Goal: Book appointment/travel/reservation

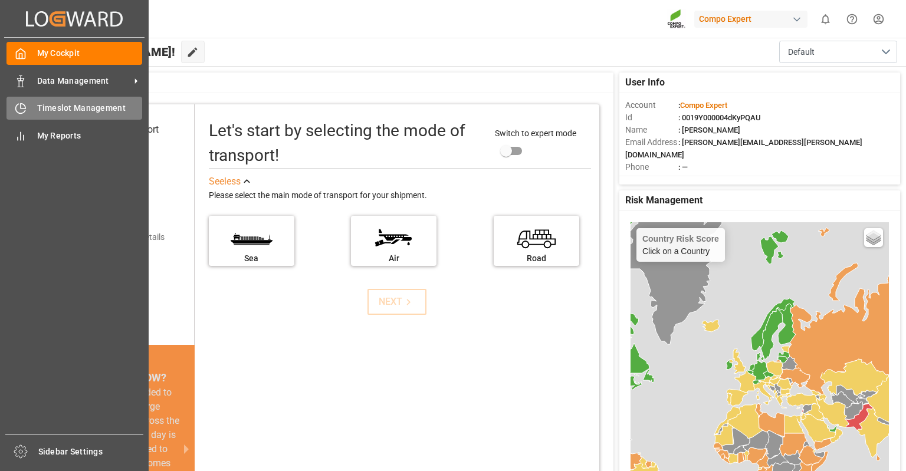
click at [28, 110] on div "Timeslot Management Timeslot Management" at bounding box center [74, 108] width 136 height 23
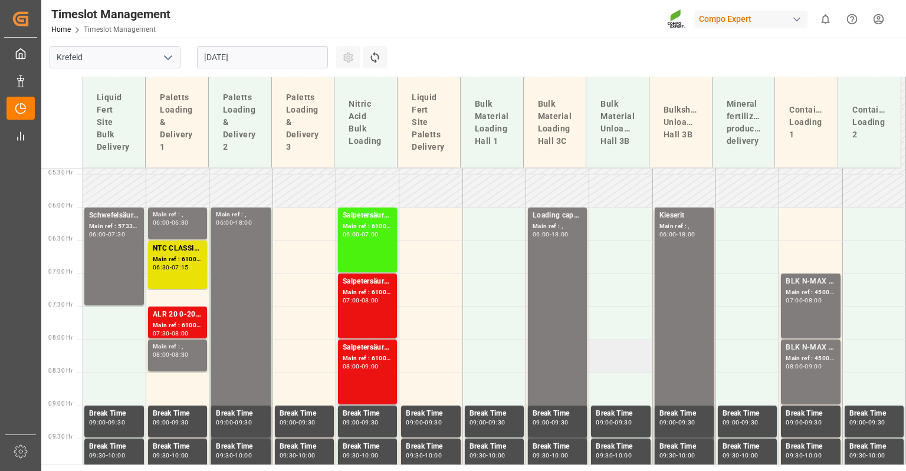
scroll to position [334, 0]
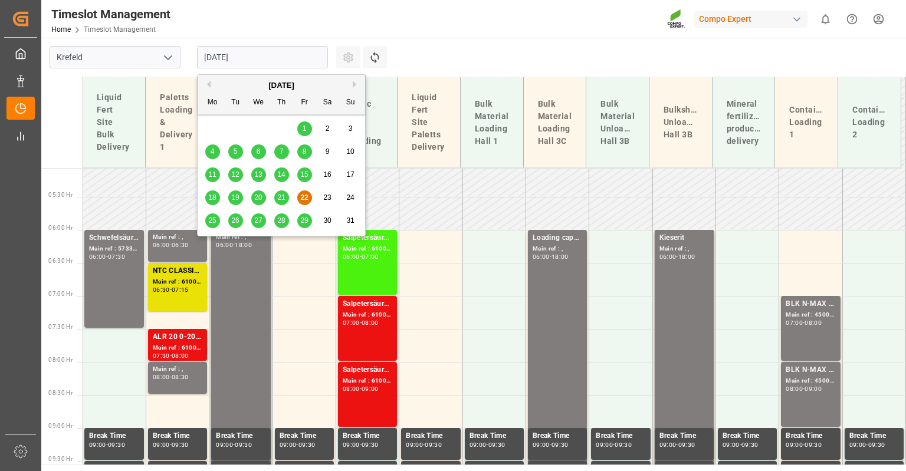
click at [232, 51] on input "[DATE]" at bounding box center [262, 57] width 131 height 22
click at [217, 223] on div "25" at bounding box center [212, 221] width 15 height 14
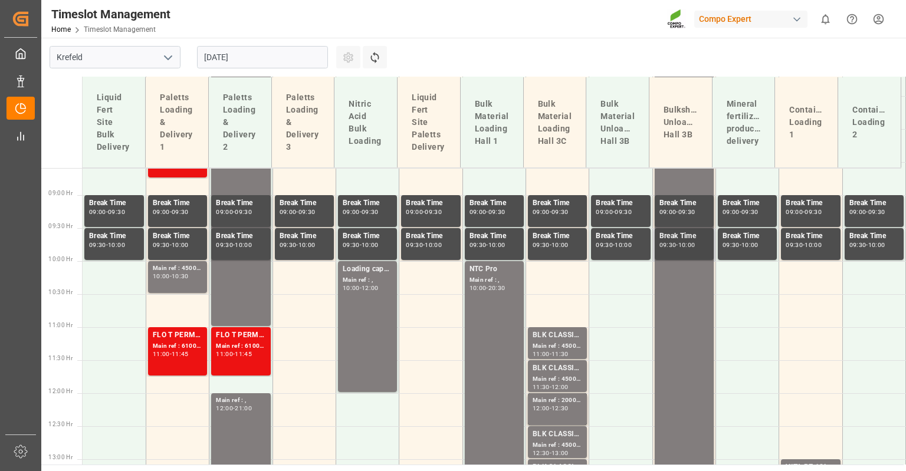
scroll to position [570, 0]
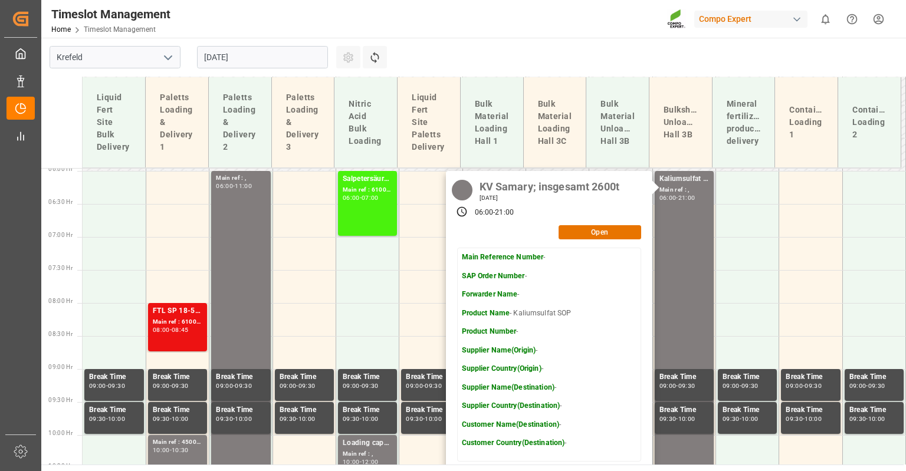
scroll to position [275, 0]
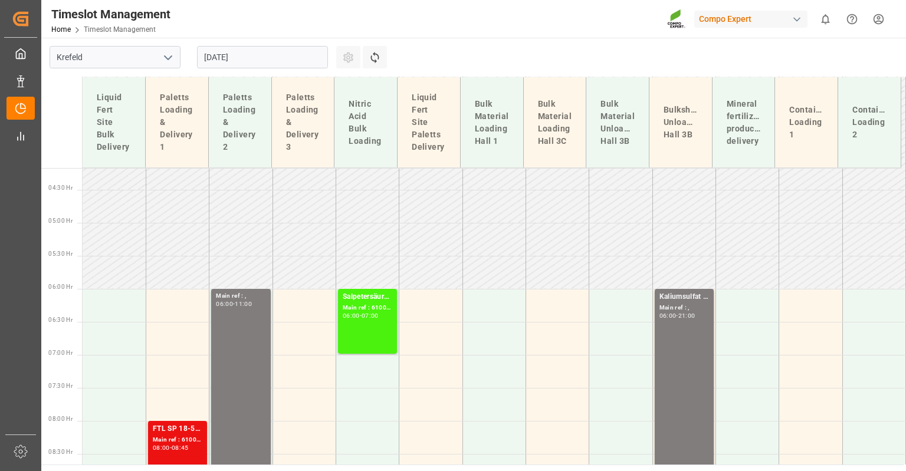
click at [280, 57] on input "[DATE]" at bounding box center [262, 57] width 131 height 22
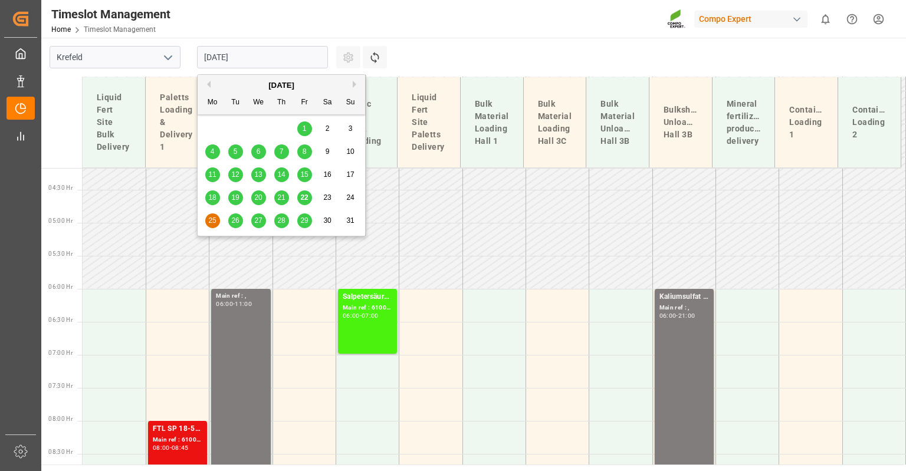
click at [231, 219] on span "26" at bounding box center [235, 220] width 8 height 8
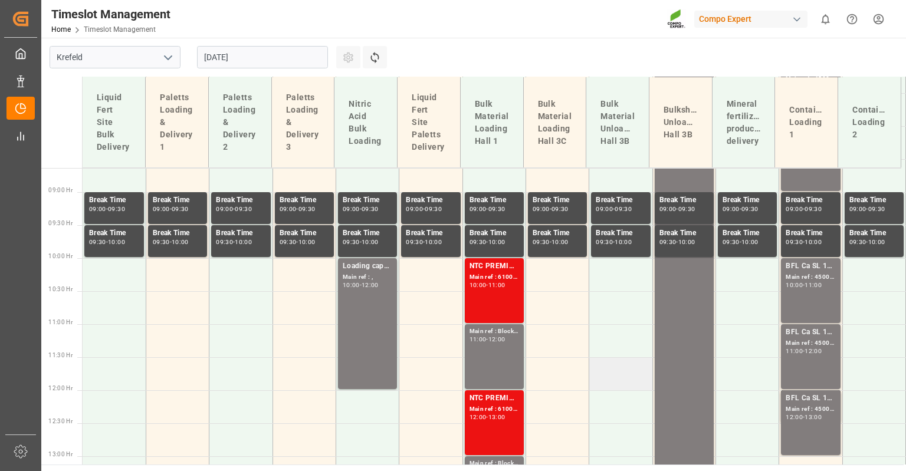
scroll to position [393, 0]
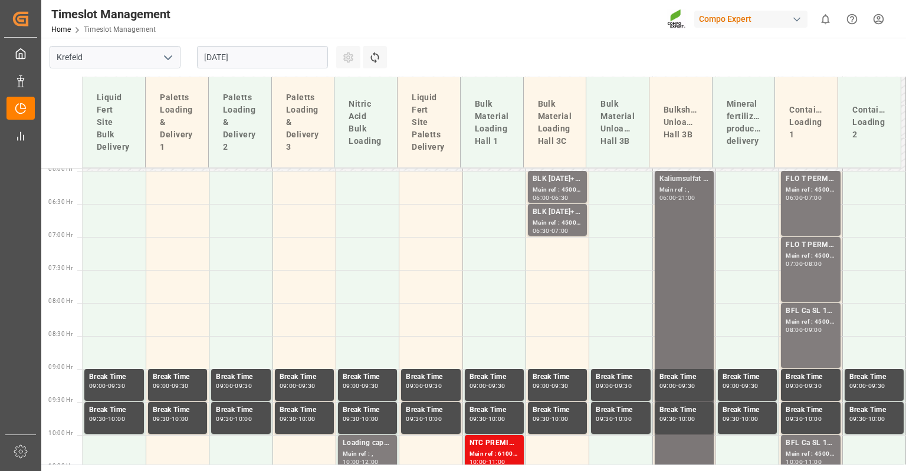
click at [252, 60] on input "[DATE]" at bounding box center [262, 57] width 131 height 22
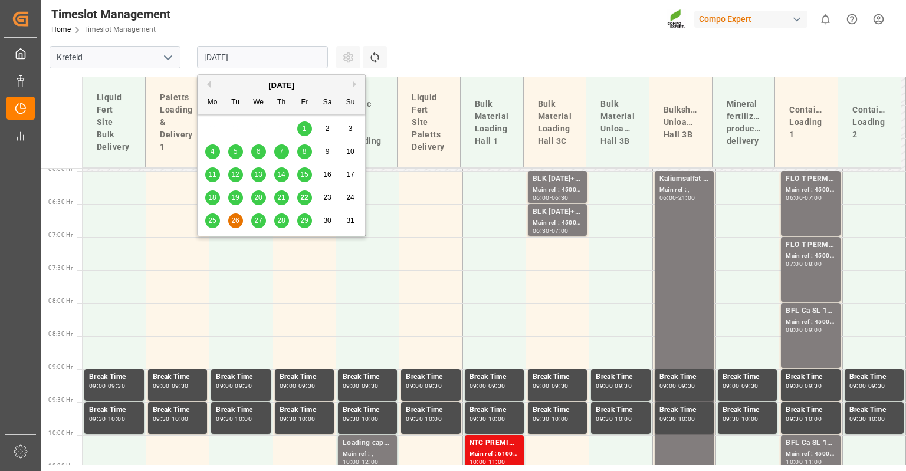
click at [259, 221] on span "27" at bounding box center [258, 220] width 8 height 8
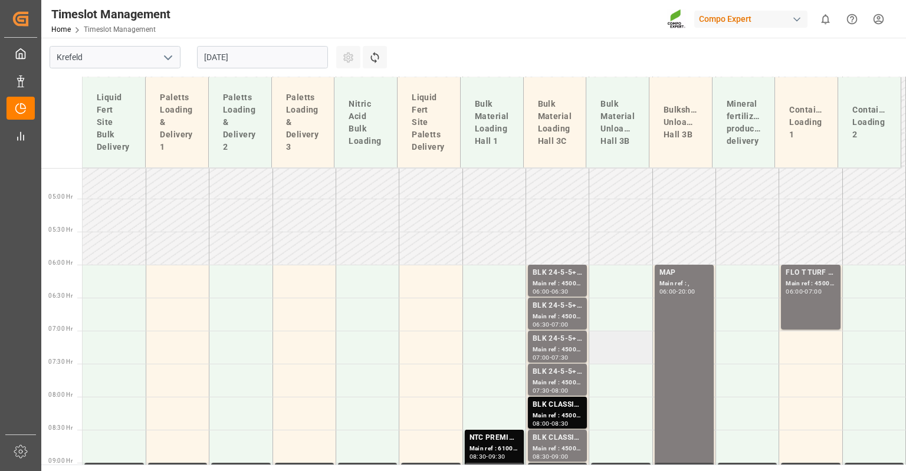
scroll to position [275, 0]
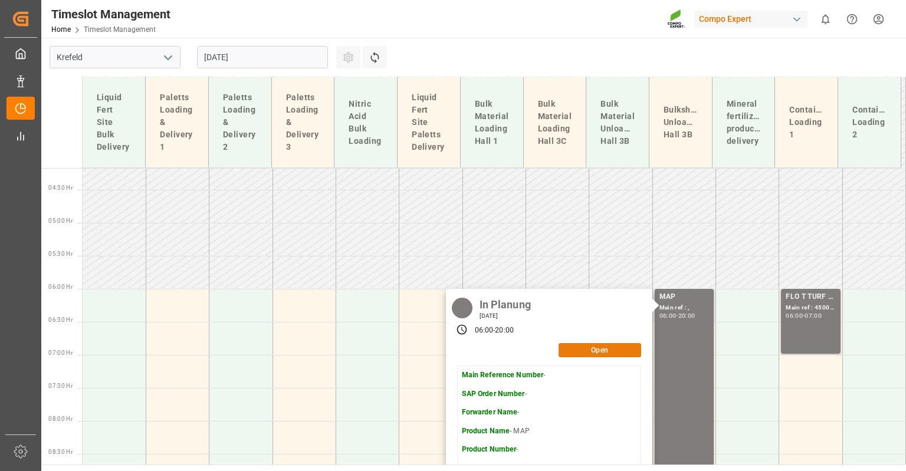
click at [586, 345] on button "Open" at bounding box center [599, 350] width 83 height 14
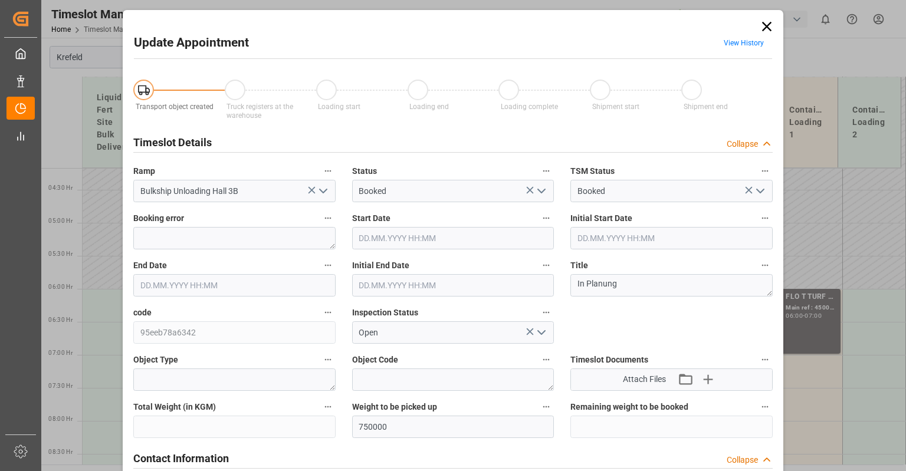
type input "[DATE] 06:00"
type input "[DATE] 20:00"
type input "[DATE] 09:49"
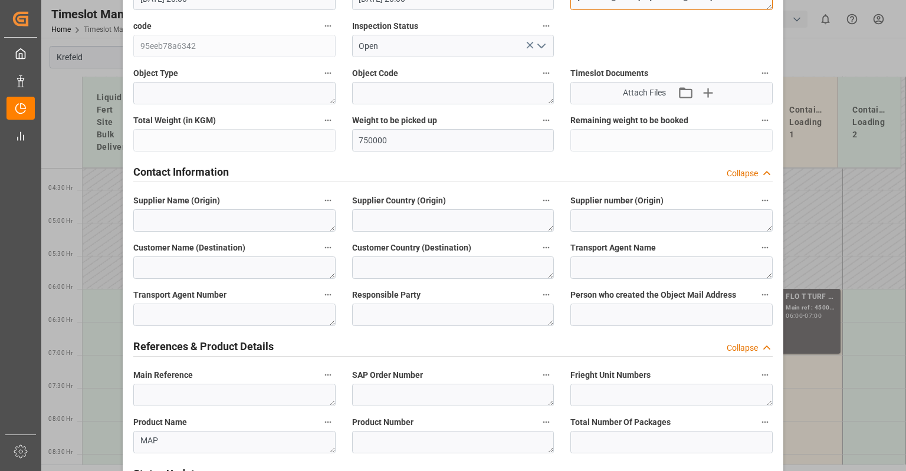
scroll to position [280, 0]
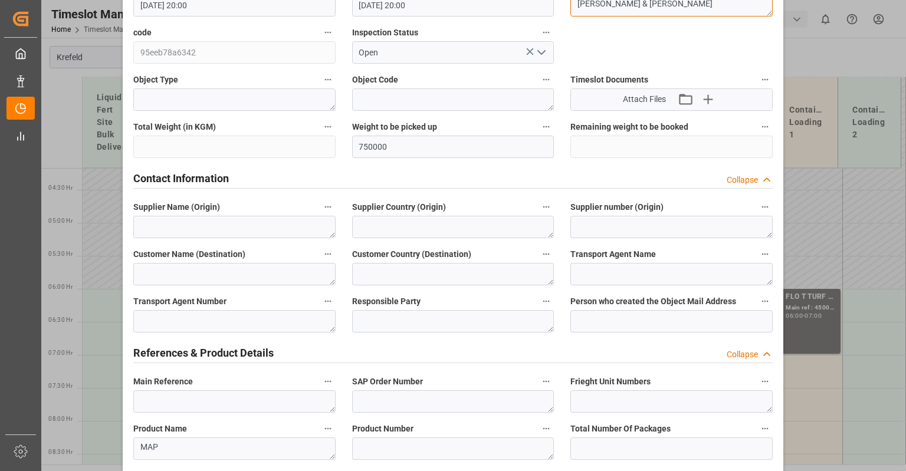
type textarea "[PERSON_NAME] & [PERSON_NAME]"
click at [364, 151] on input "750000" at bounding box center [453, 147] width 202 height 22
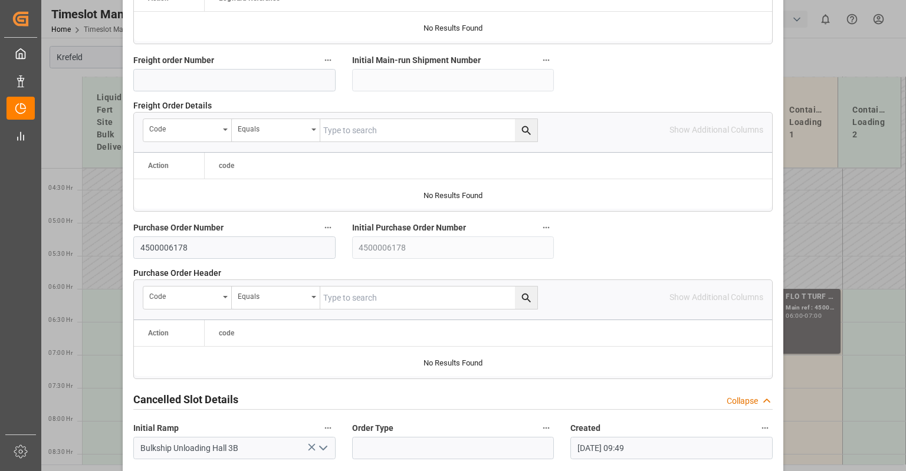
scroll to position [1165, 0]
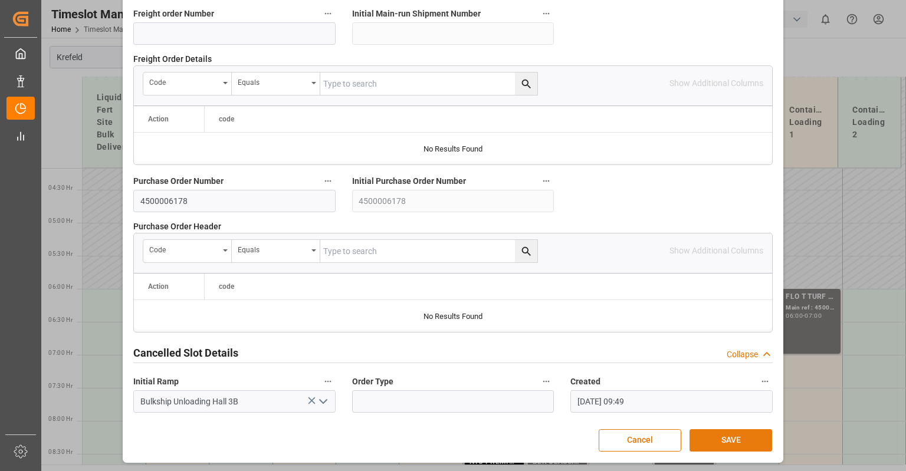
type input "700000"
click at [734, 432] on button "SAVE" at bounding box center [730, 440] width 83 height 22
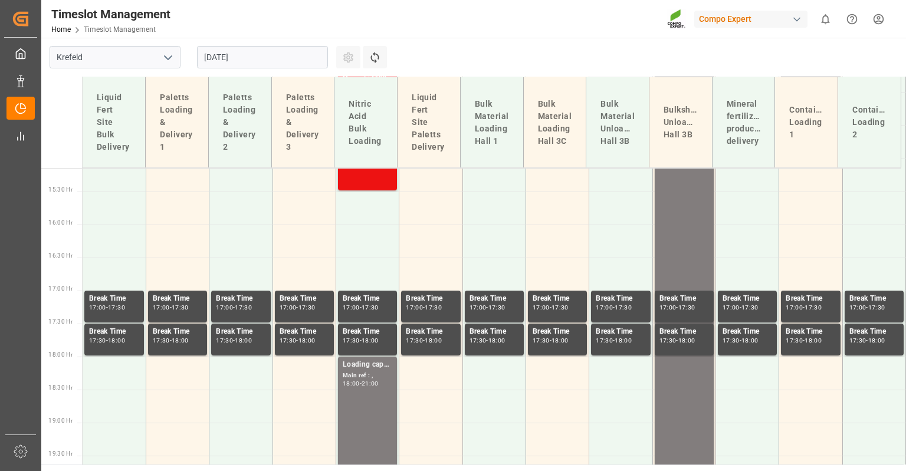
scroll to position [844, 0]
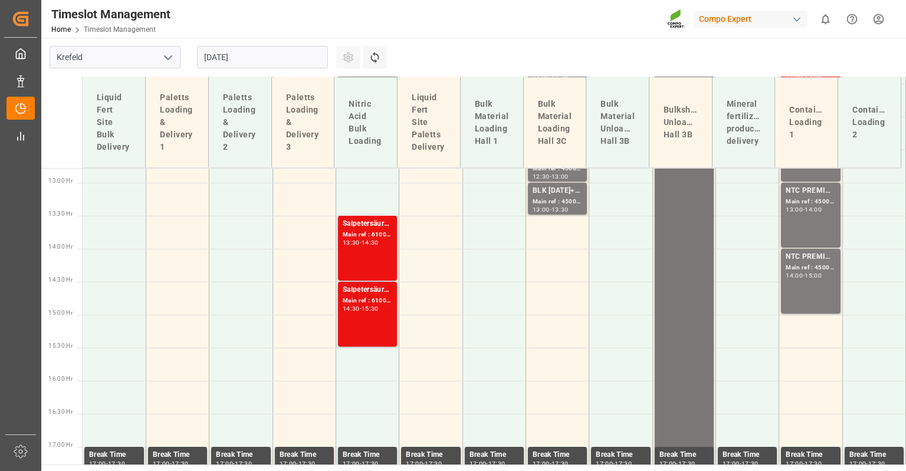
click at [668, 291] on div "MAP Main ref : , 06:00 - 20:00" at bounding box center [684, 182] width 50 height 919
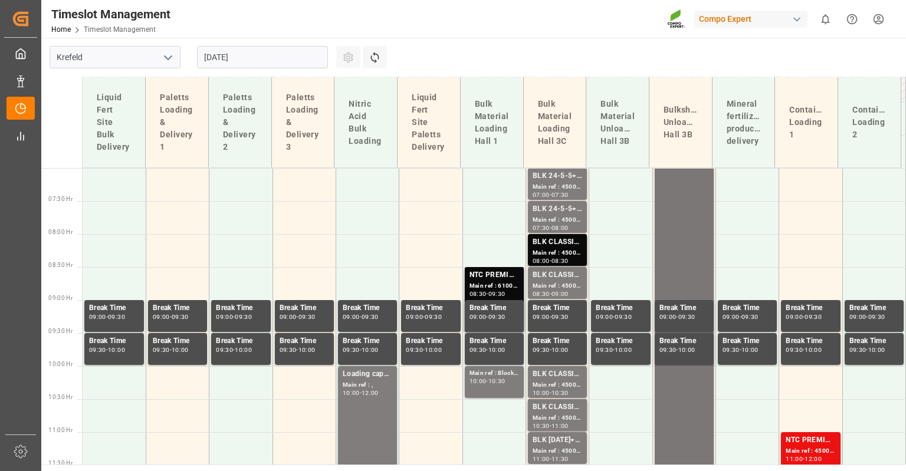
scroll to position [431, 0]
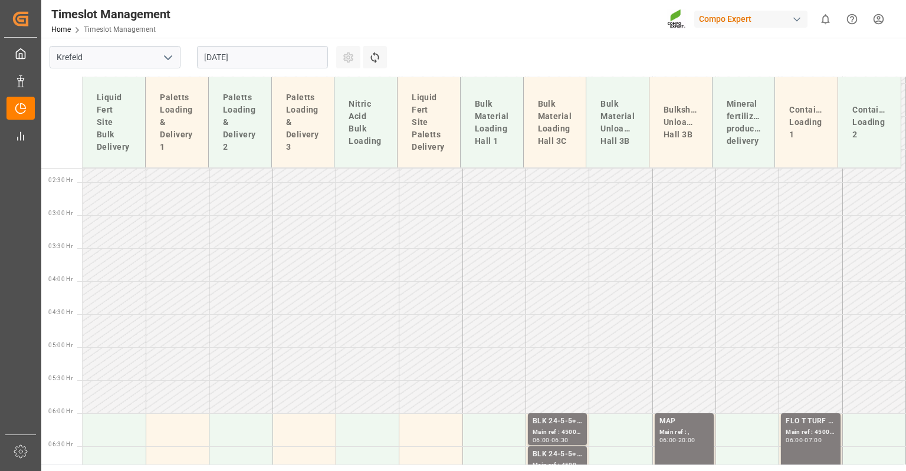
scroll to position [136, 0]
